Goal: Navigation & Orientation: Find specific page/section

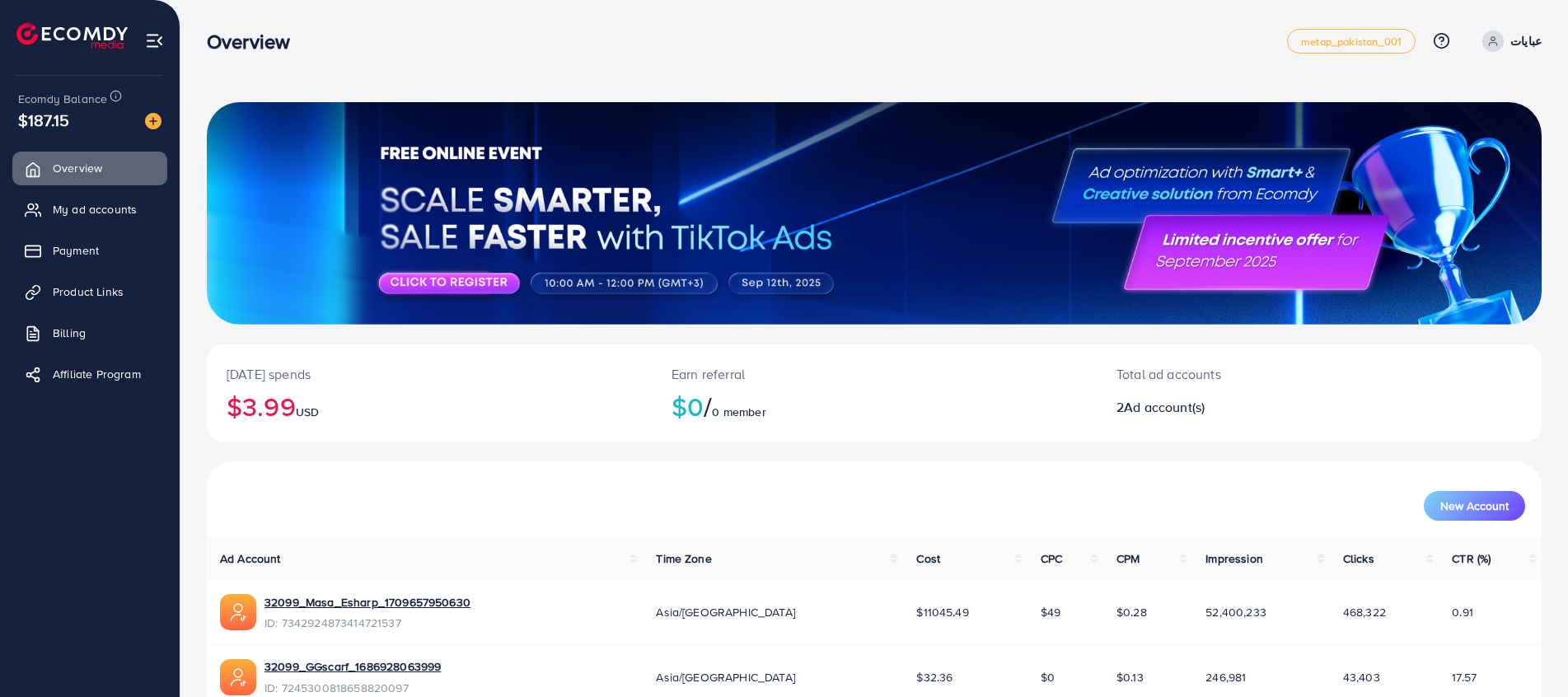
click at [38, 517] on ul "Overview My ad accounts Payment Product Links Billing Affiliate Program" at bounding box center [89, 378] width 179 height 467
click at [34, 216] on icon at bounding box center [37, 210] width 17 height 17
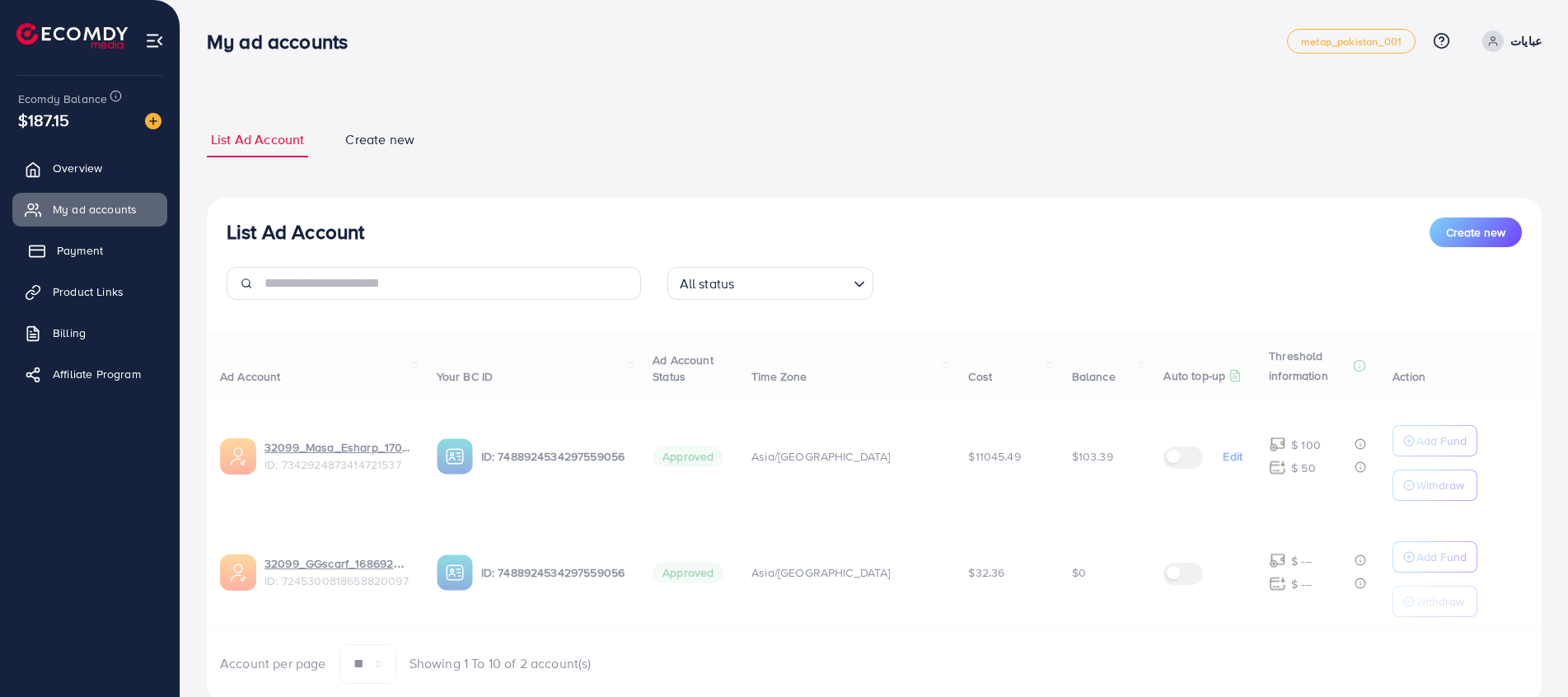
click at [47, 249] on link "Payment" at bounding box center [89, 250] width 155 height 33
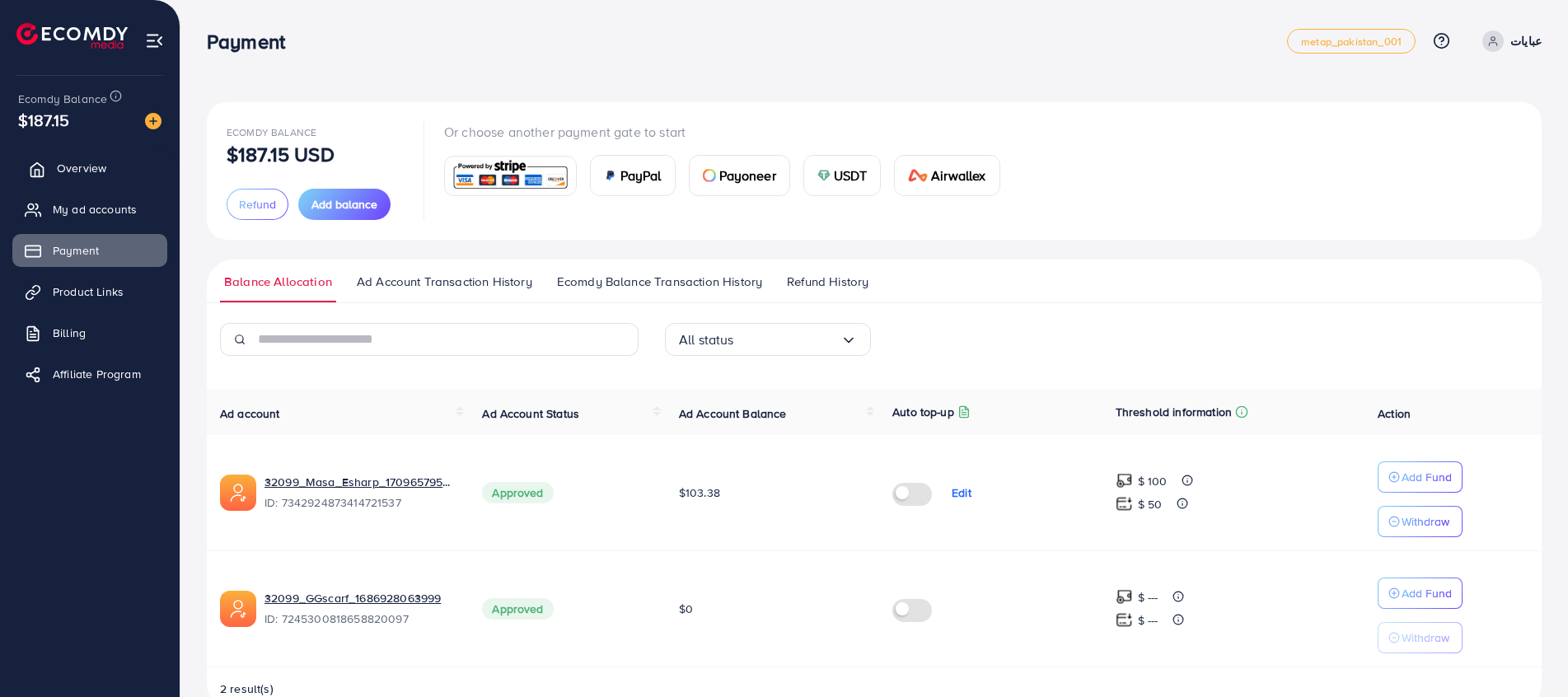
click at [43, 155] on link "Overview" at bounding box center [89, 168] width 155 height 33
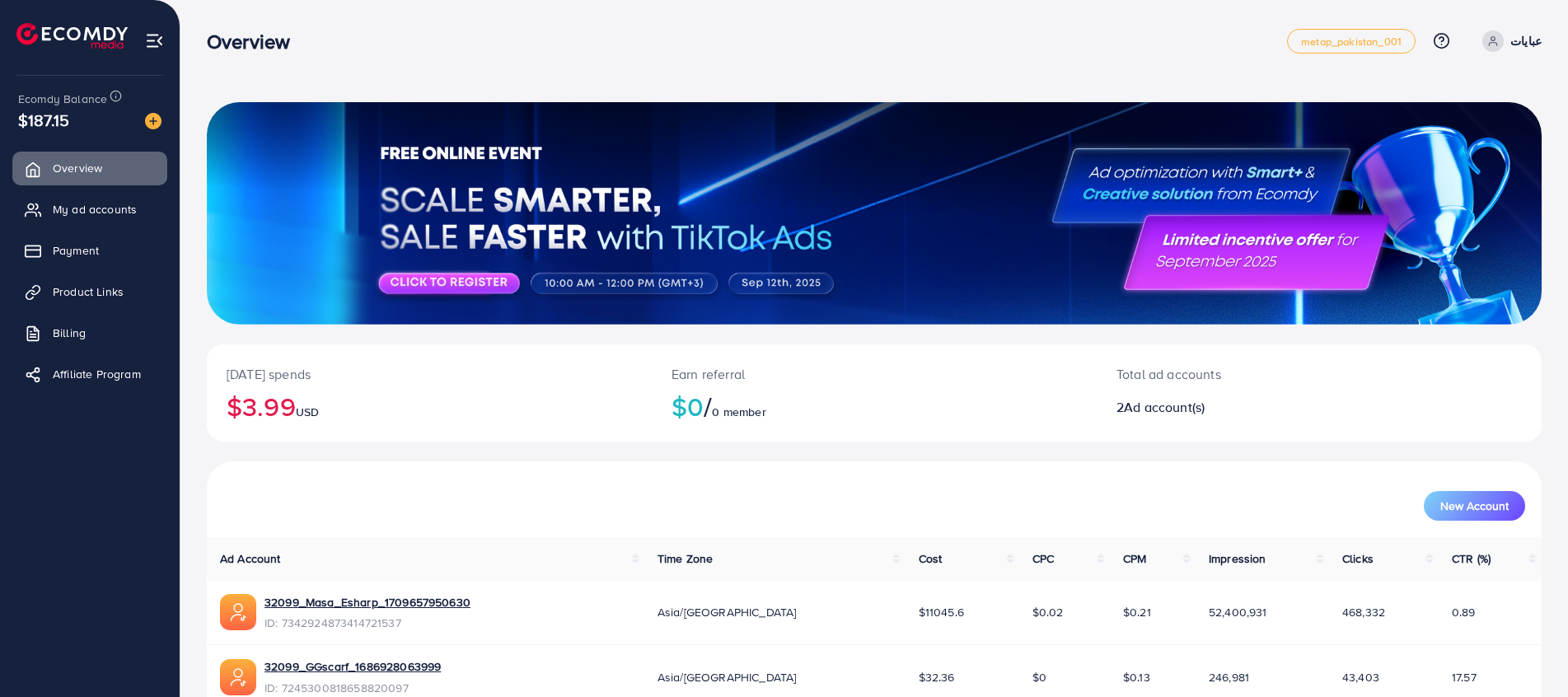
click at [271, 45] on h3 "Overview" at bounding box center [254, 42] width 96 height 24
drag, startPoint x: 271, startPoint y: 45, endPoint x: 254, endPoint y: 59, distance: 22.0
click at [254, 59] on div "Overview metap_pakistan_001 Help Center Contact Support Plans and Pricing Term …" at bounding box center [874, 42] width 1335 height 46
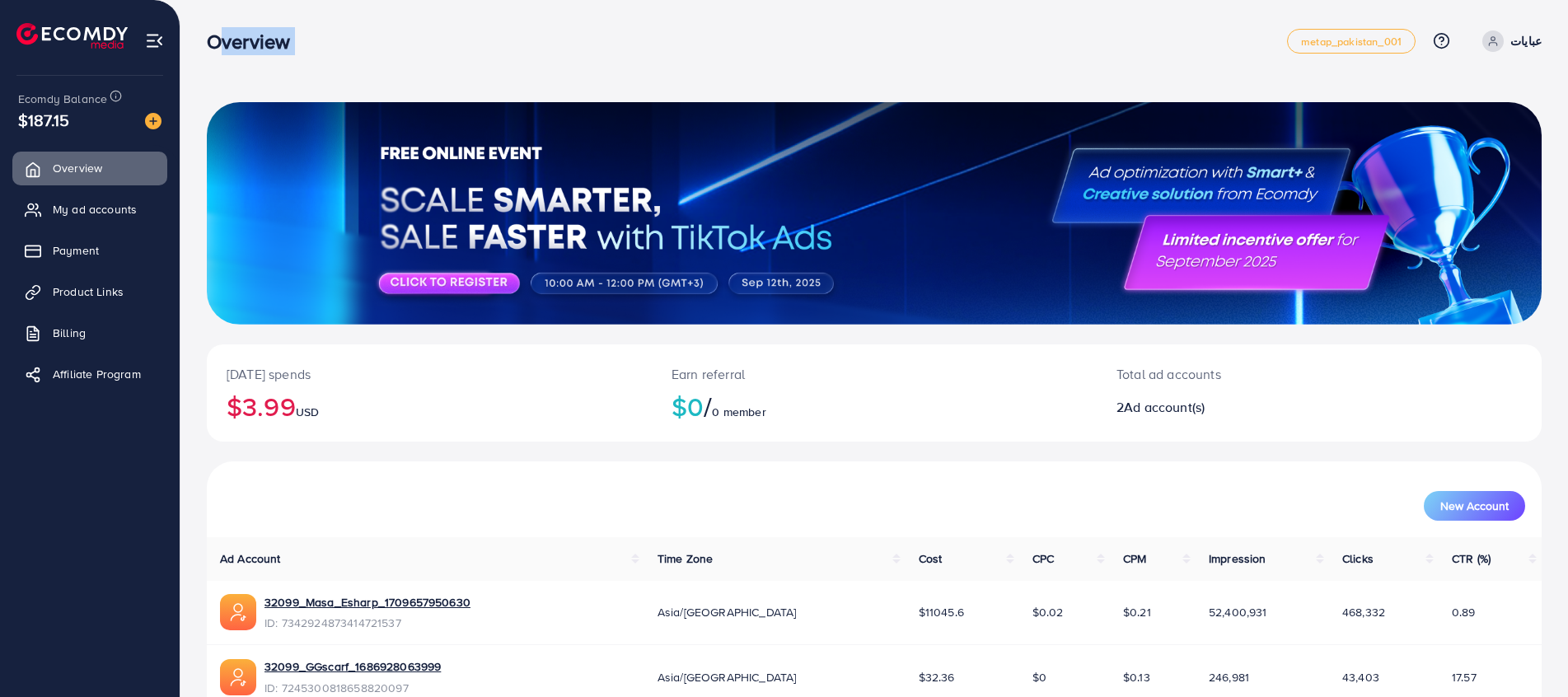
click at [337, 56] on div "Overview metap_pakistan_001 Help Center Contact Support Plans and Pricing Term …" at bounding box center [874, 42] width 1335 height 46
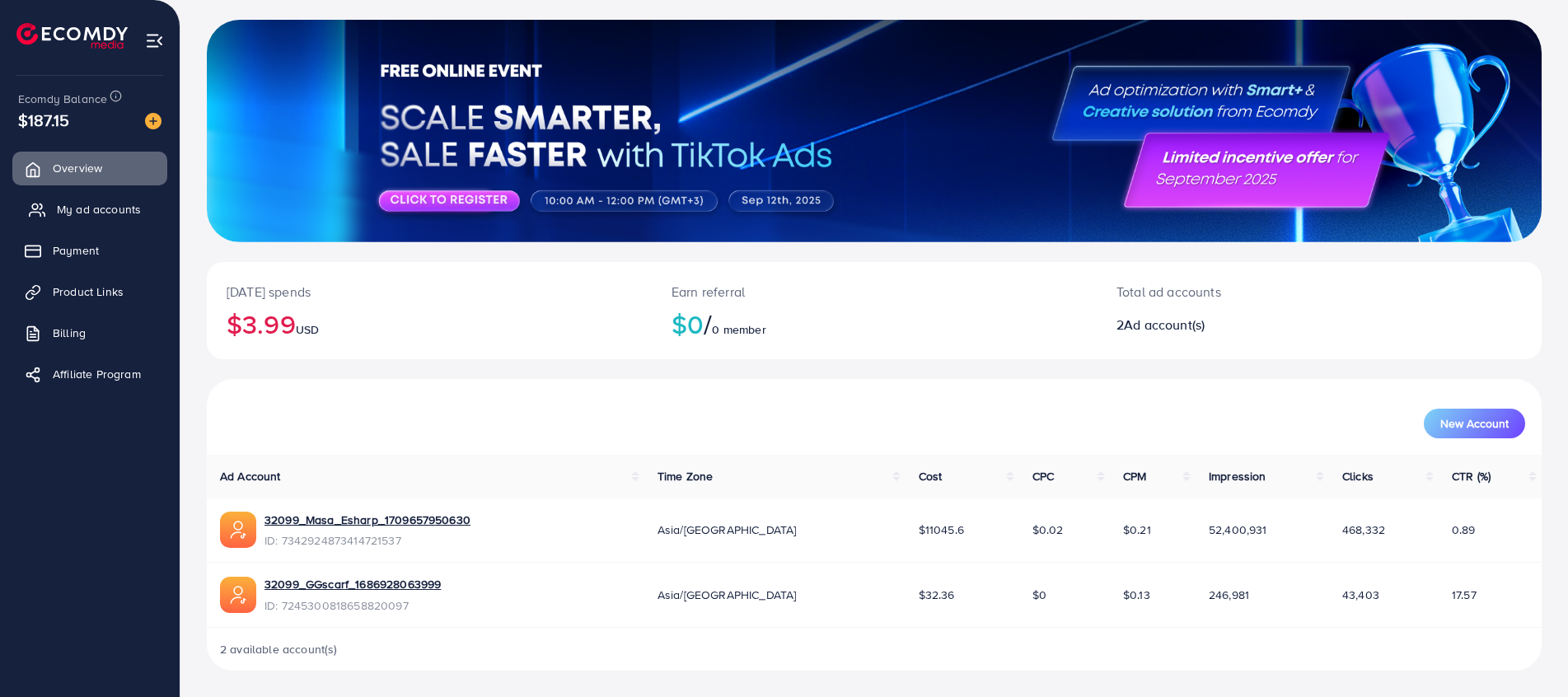
click at [108, 219] on link "My ad accounts" at bounding box center [89, 208] width 155 height 33
